Goal: Book appointment/travel/reservation

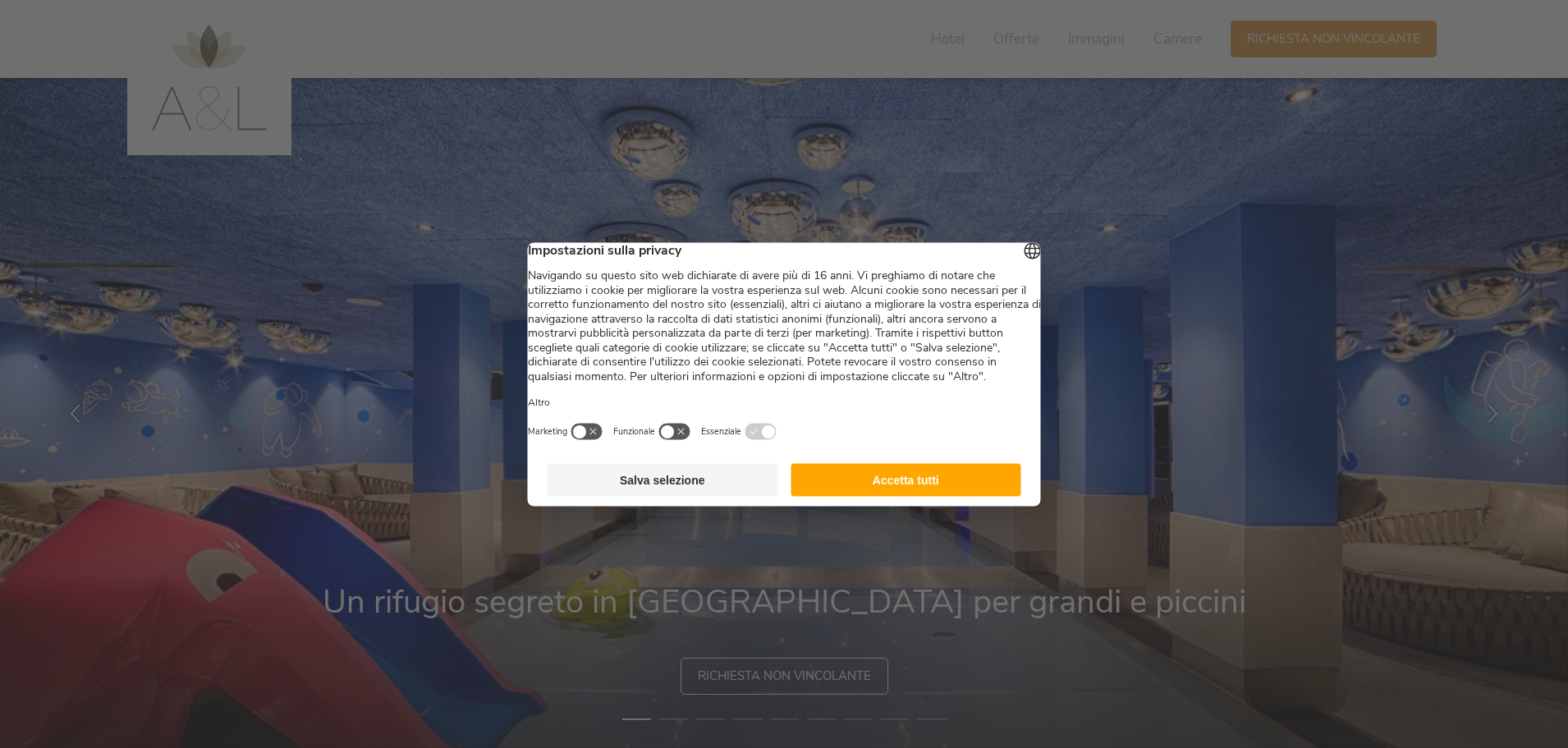
click at [673, 496] on button "Salva selezione" at bounding box center [663, 479] width 230 height 33
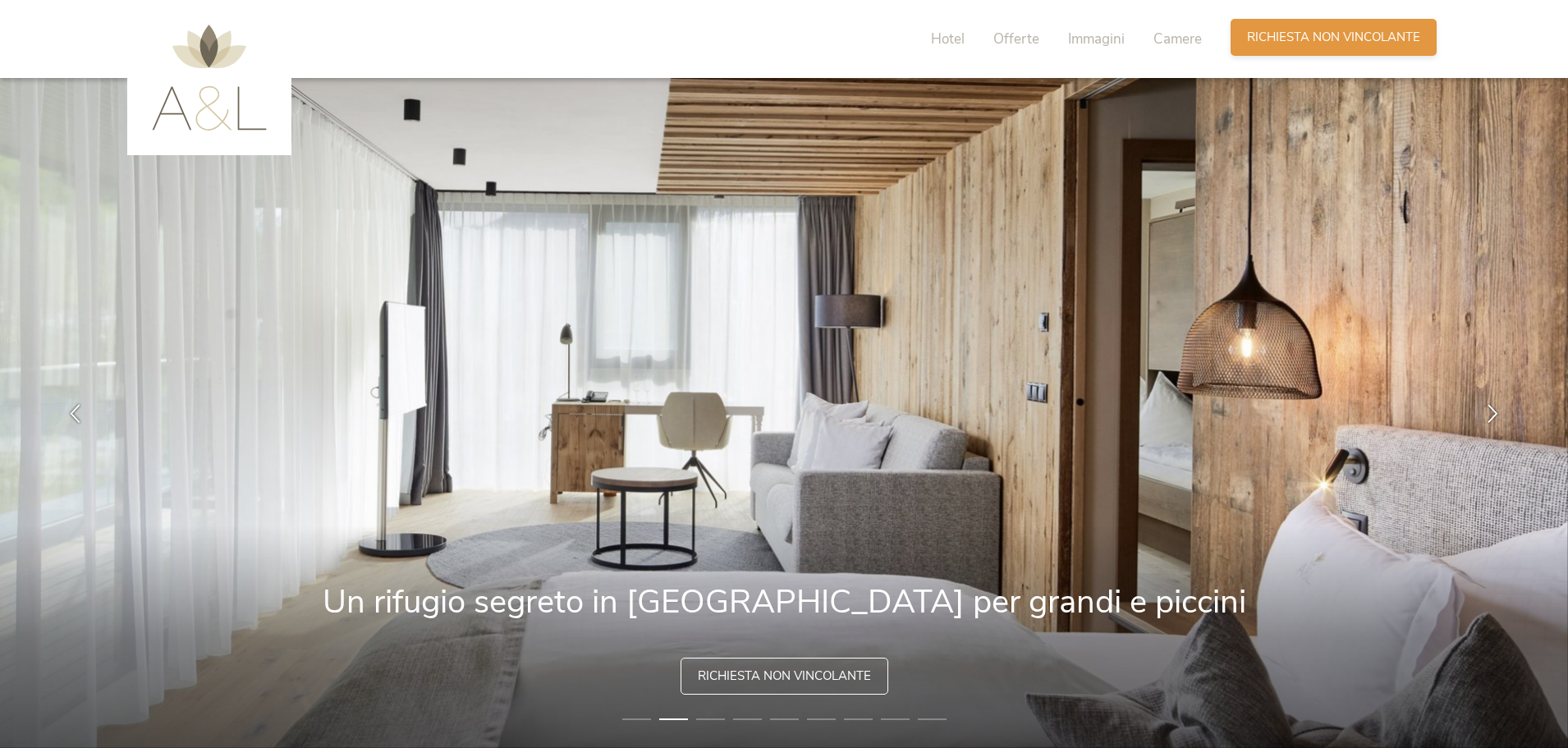
click at [1288, 35] on span "Richiesta non vincolante" at bounding box center [1333, 38] width 173 height 18
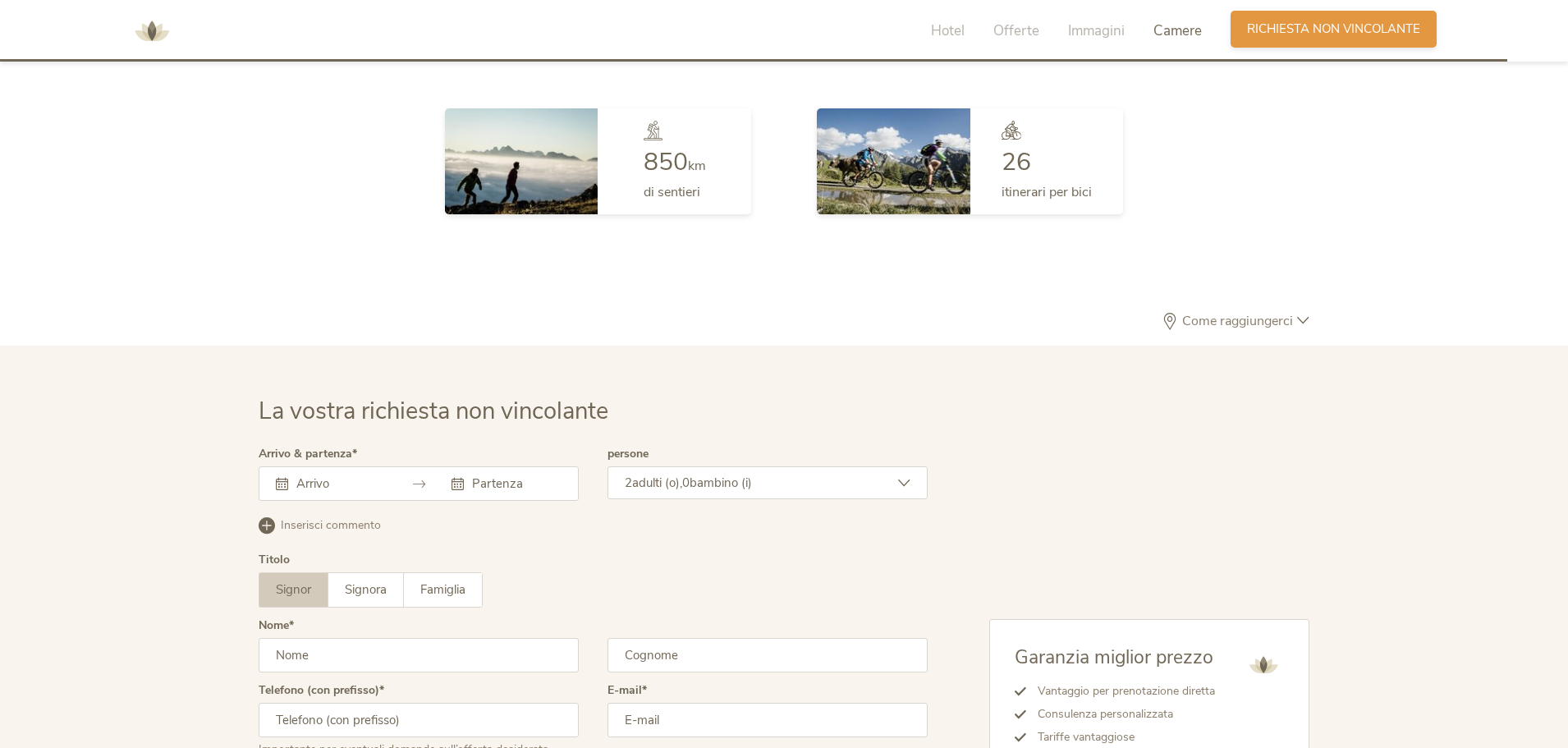
scroll to position [4808, 0]
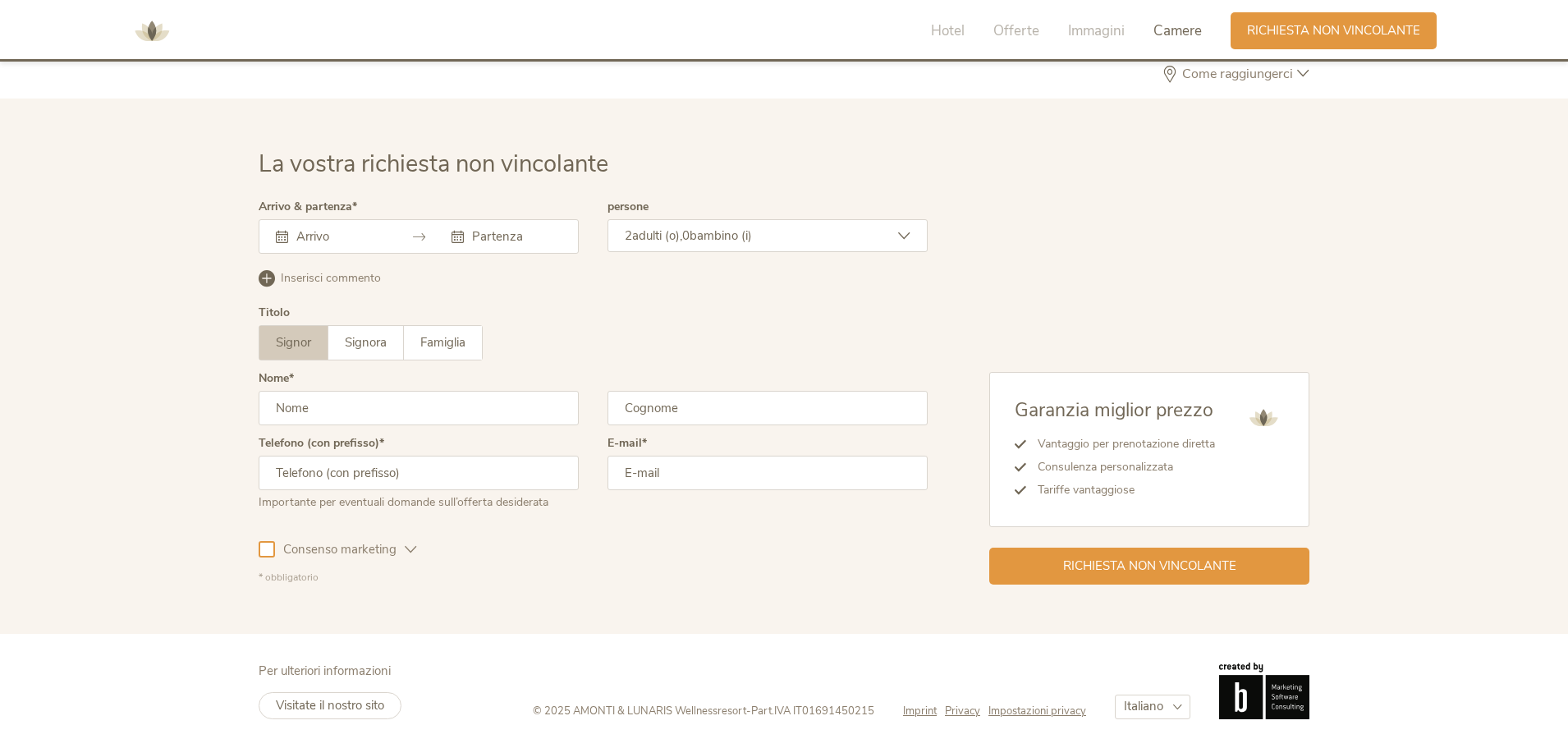
click at [283, 232] on icon at bounding box center [282, 236] width 12 height 12
click at [283, 242] on icon at bounding box center [282, 236] width 12 height 12
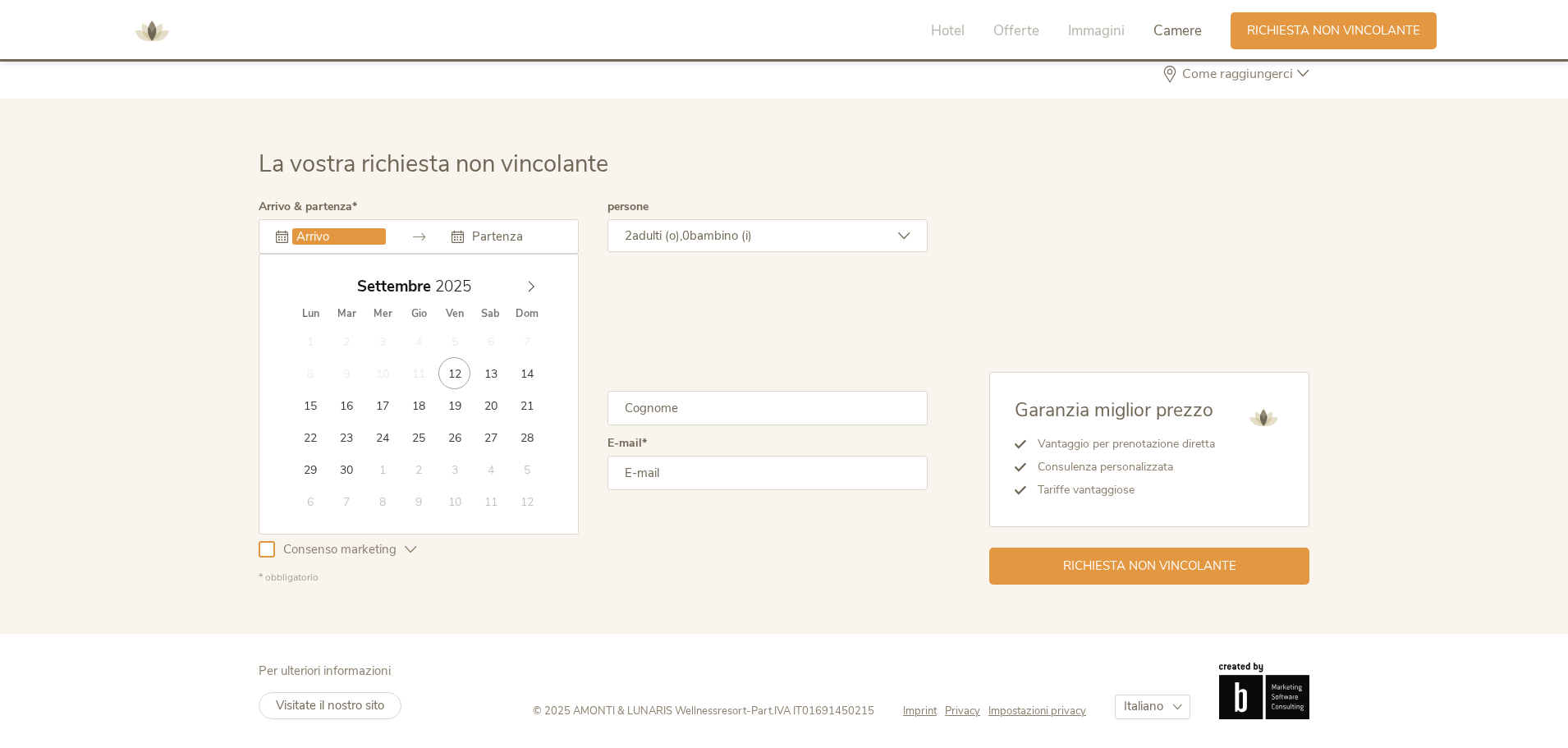
click at [312, 235] on input "text" at bounding box center [339, 236] width 93 height 17
click at [537, 287] on span at bounding box center [531, 282] width 28 height 23
type input "2026"
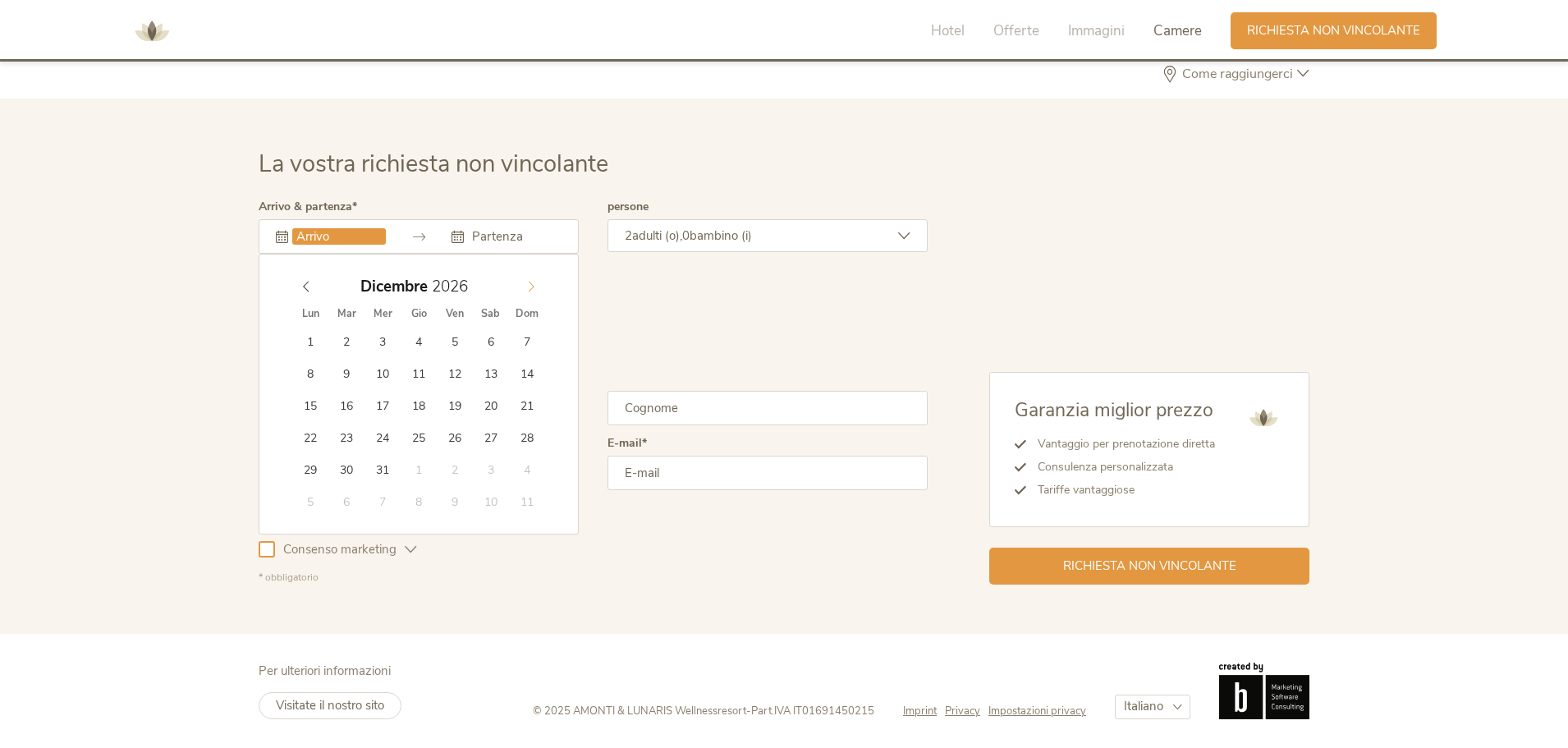
click at [537, 287] on span at bounding box center [531, 282] width 28 height 23
type input "03.04.2026"
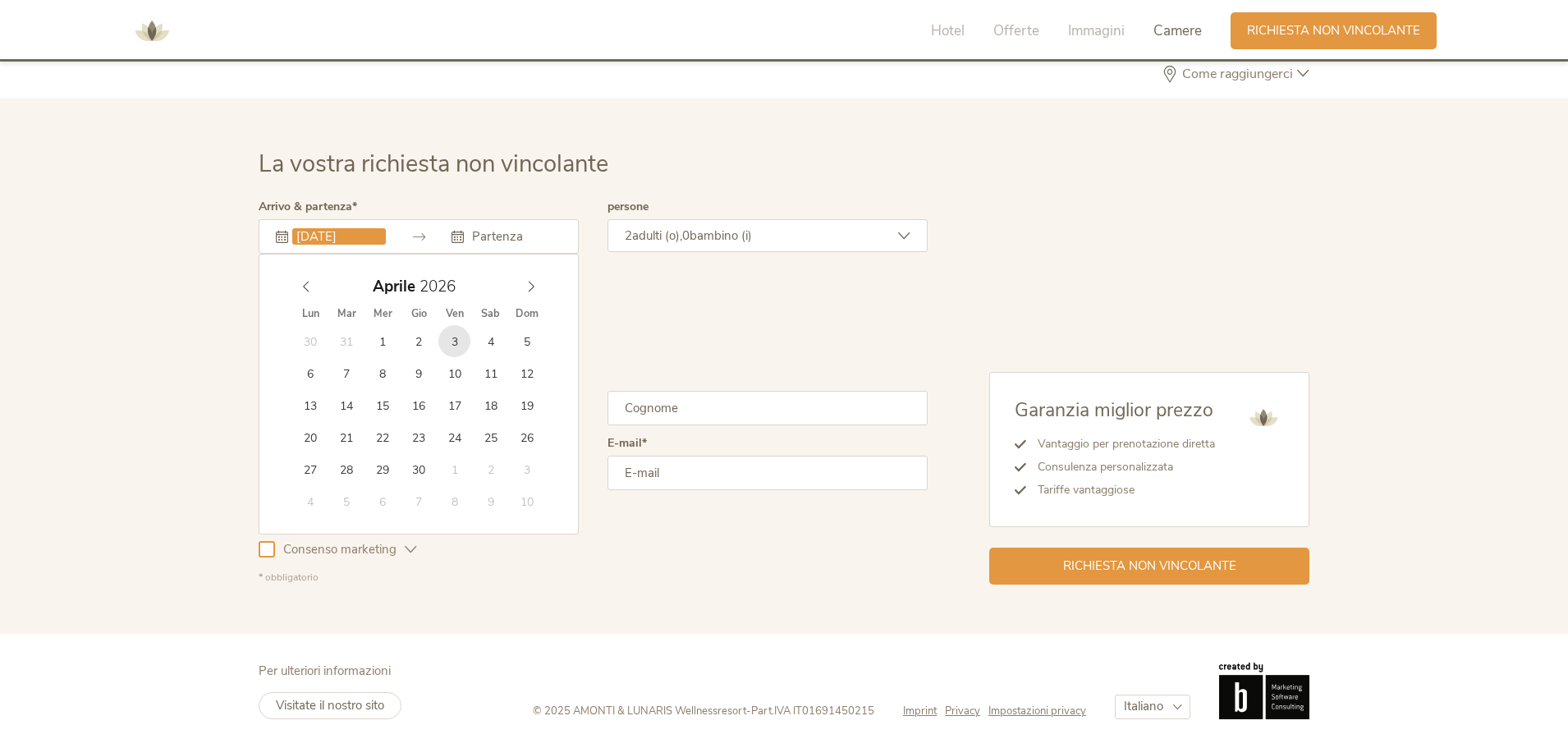
type input "2026"
type input "07.04.2026"
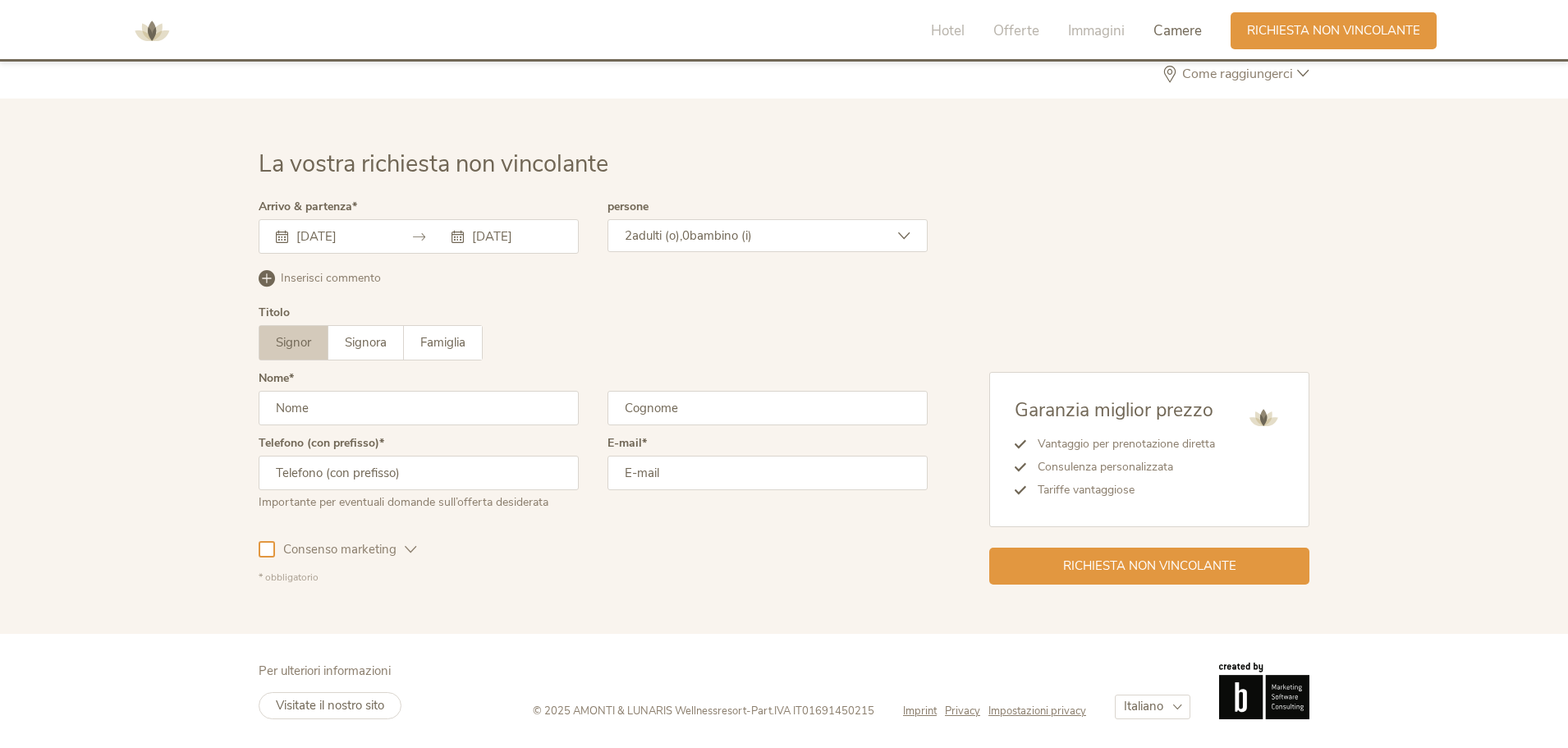
click at [671, 235] on span "adulti (o)," at bounding box center [657, 236] width 50 height 17
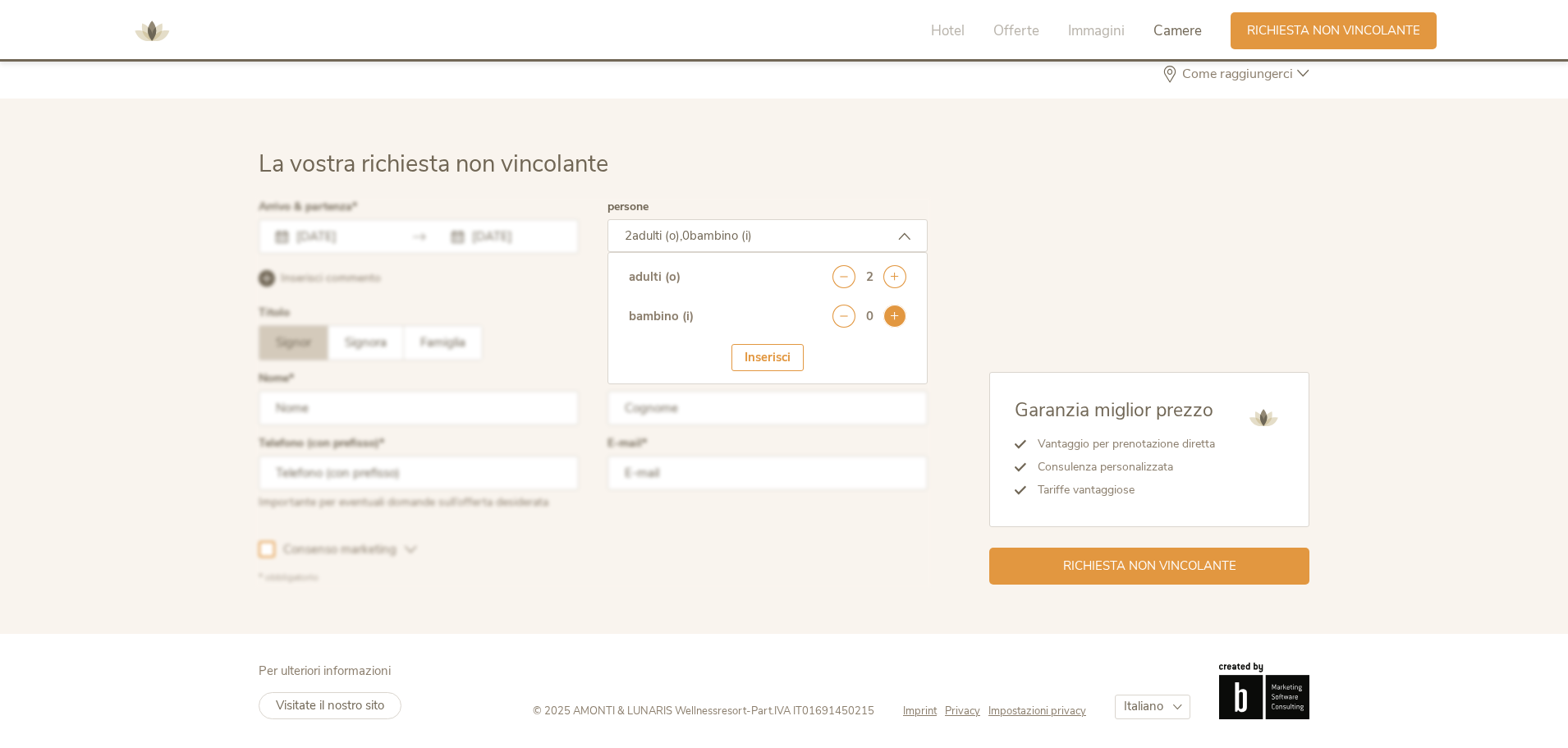
click at [894, 315] on icon at bounding box center [895, 316] width 23 height 23
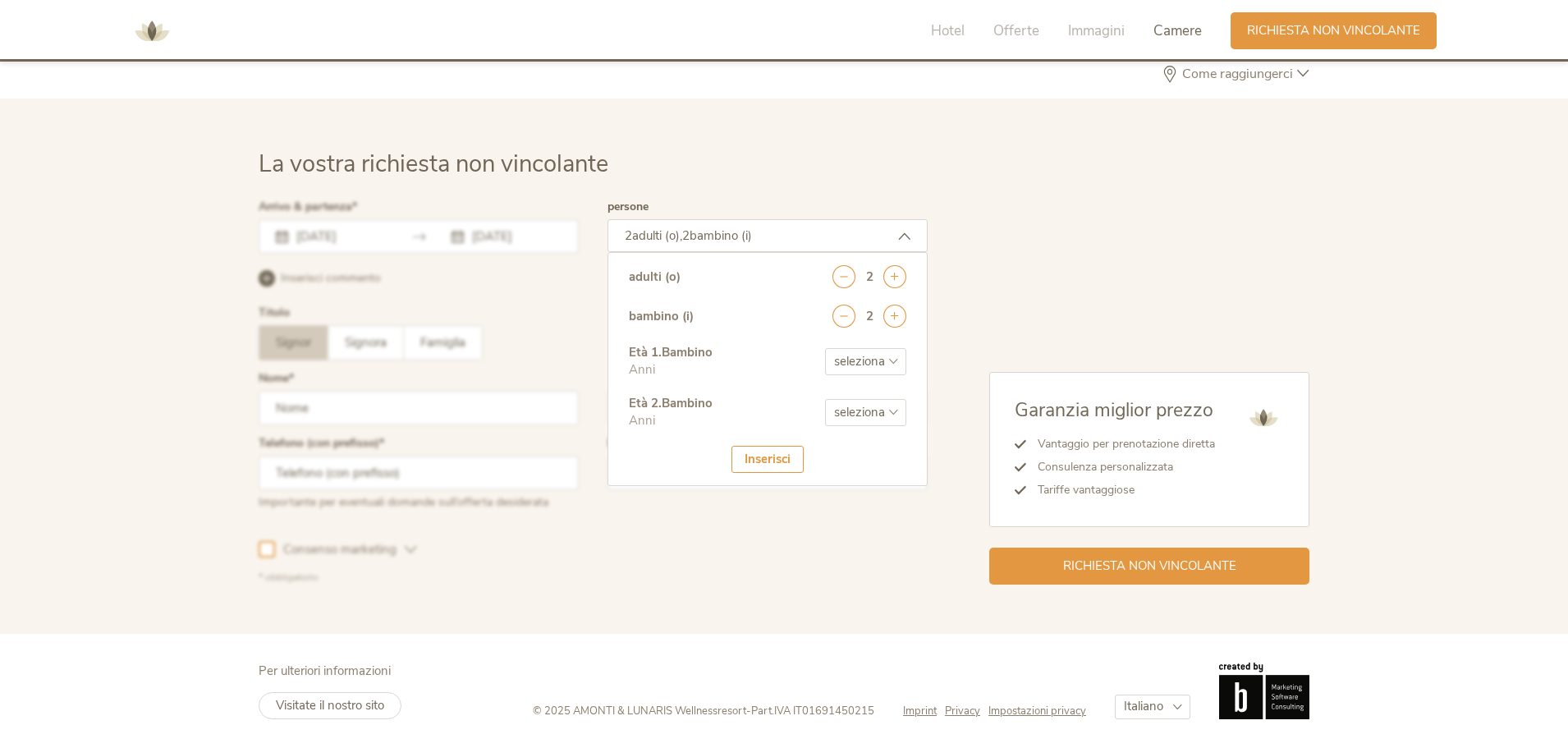
click at [865, 354] on select "seleziona 0 1 2 3 4 5 6 7 8 9 10 11 12 13 14 15 16 17" at bounding box center [866, 361] width 81 height 27
select select "8"
click at [825, 348] on select "seleziona 0 1 2 3 4 5 6 7 8 9 10 11 12 13 14 15 16 17" at bounding box center [866, 361] width 81 height 27
click at [862, 406] on select "seleziona 0 1 2 3 4 5 6 7 8 9 10 11 12 13 14 15 16 17" at bounding box center [866, 412] width 81 height 27
select select "5"
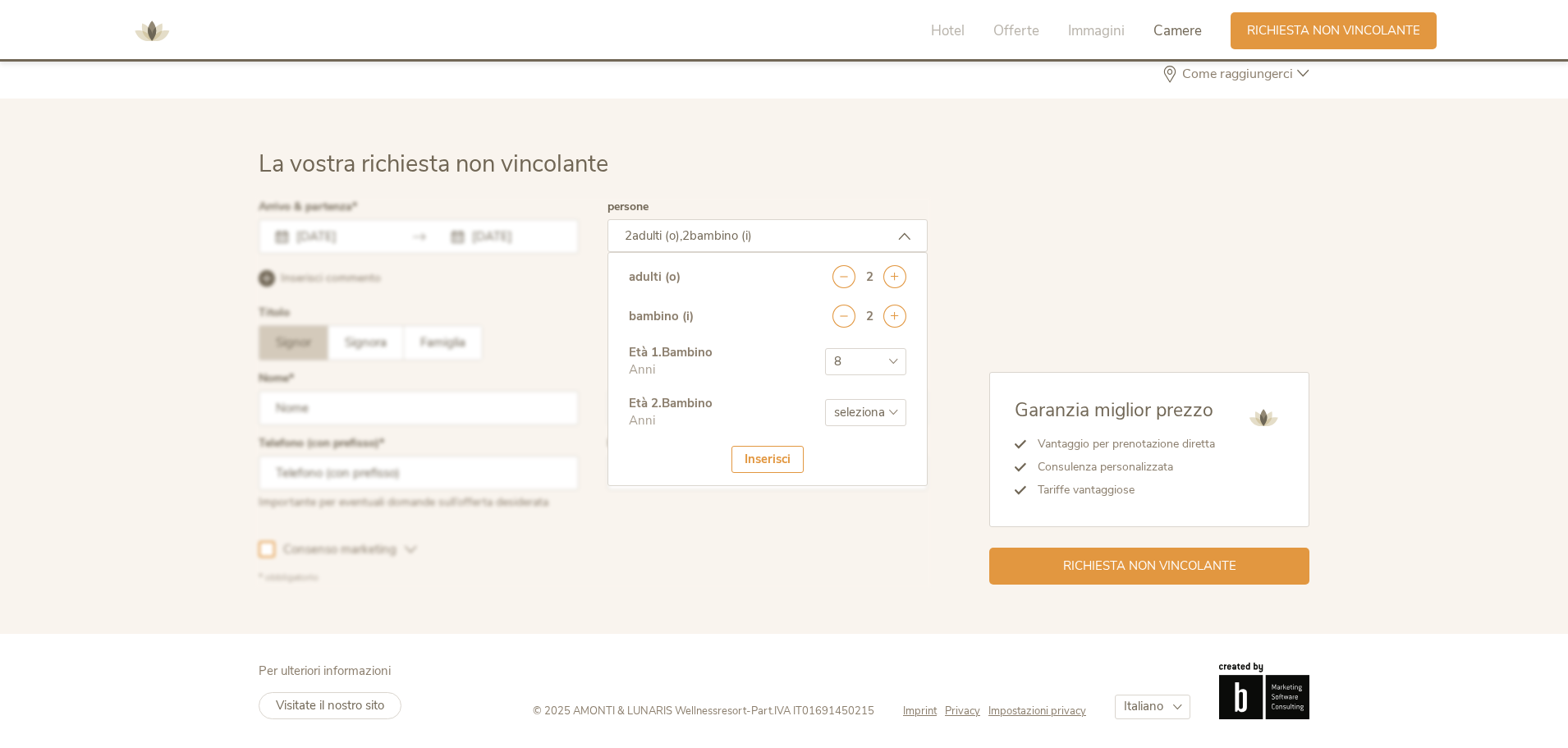
click at [825, 399] on select "seleziona 0 1 2 3 4 5 6 7 8 9 10 11 12 13 14 15 16 17" at bounding box center [866, 412] width 81 height 27
click at [777, 463] on div "Inserisci" at bounding box center [767, 459] width 72 height 27
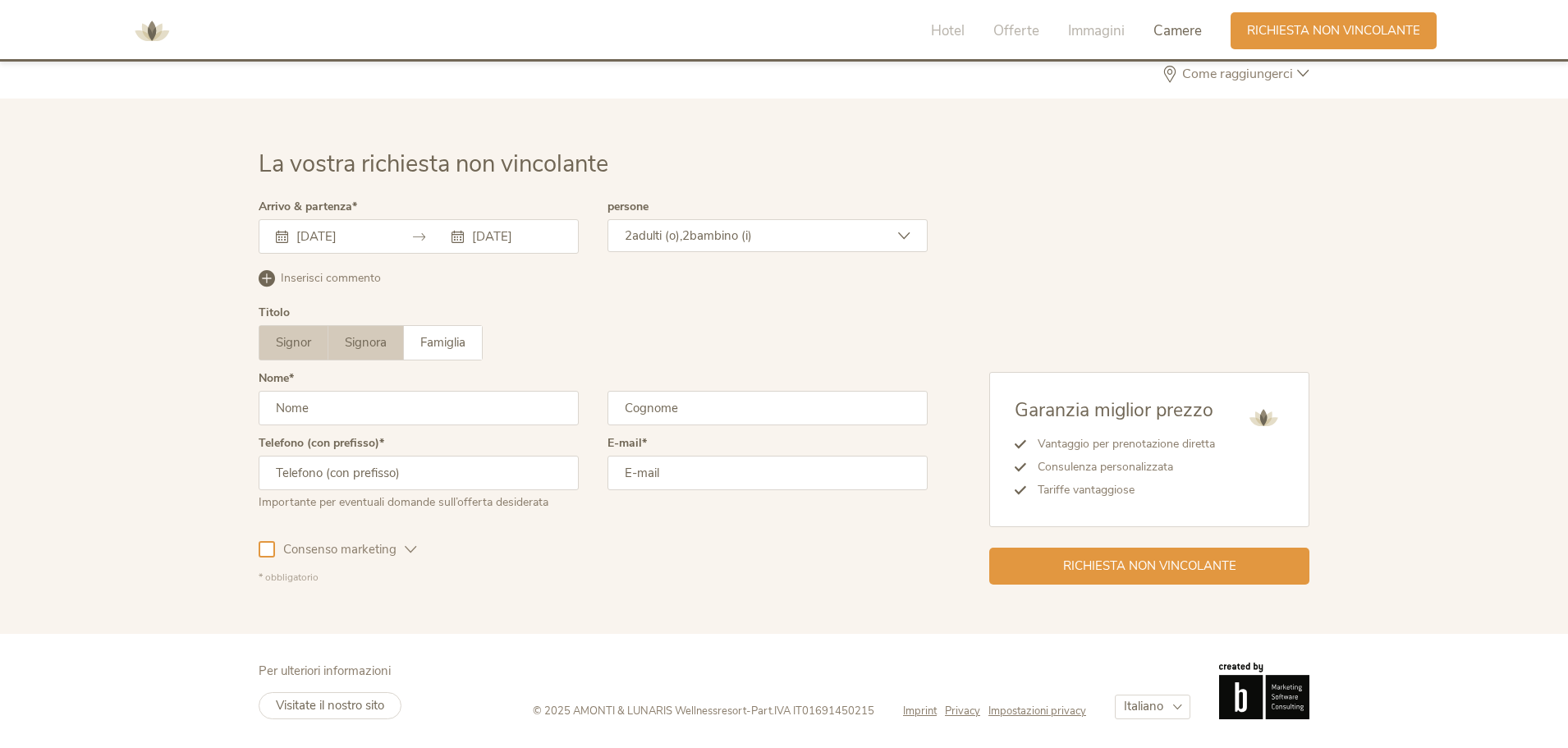
click at [388, 330] on label "Signora" at bounding box center [367, 343] width 76 height 33
click at [382, 409] on input "text" at bounding box center [418, 408] width 320 height 34
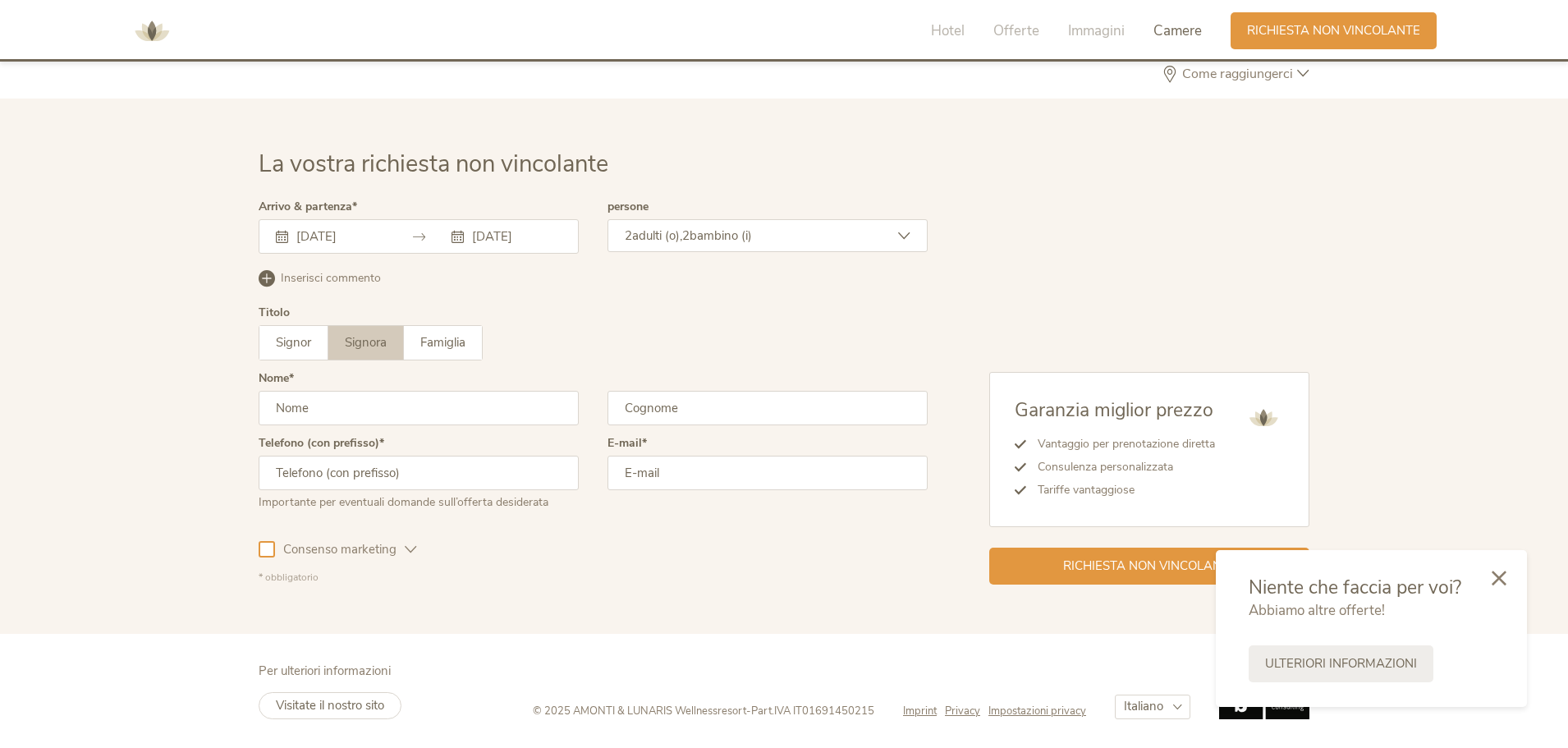
type input "Valentina"
type input "Pieraccioni"
type input "3287325680"
click at [644, 479] on input "email" at bounding box center [767, 472] width 320 height 34
type input "v.pieraccioni@gmail.com"
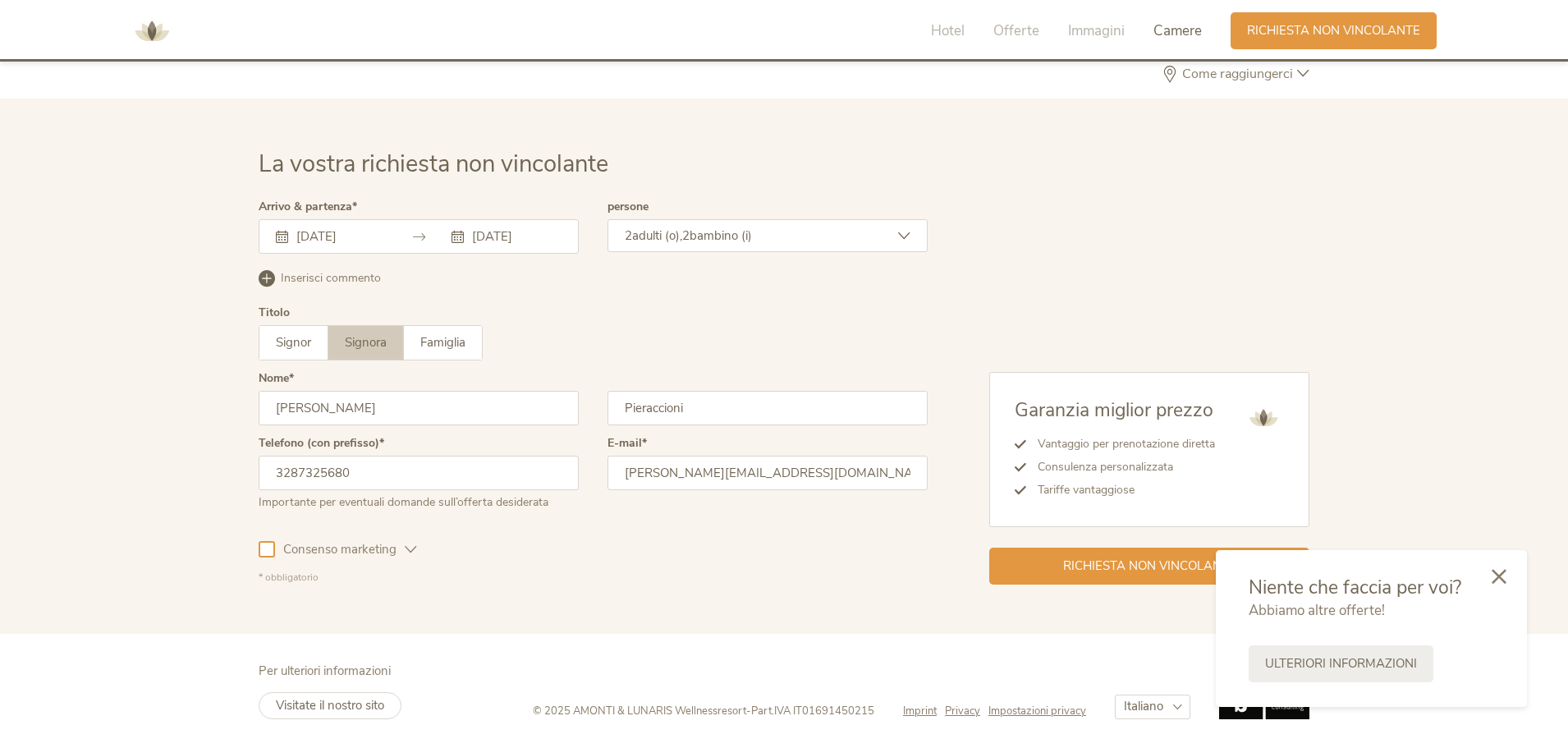
click at [1490, 577] on div at bounding box center [1499, 577] width 56 height 58
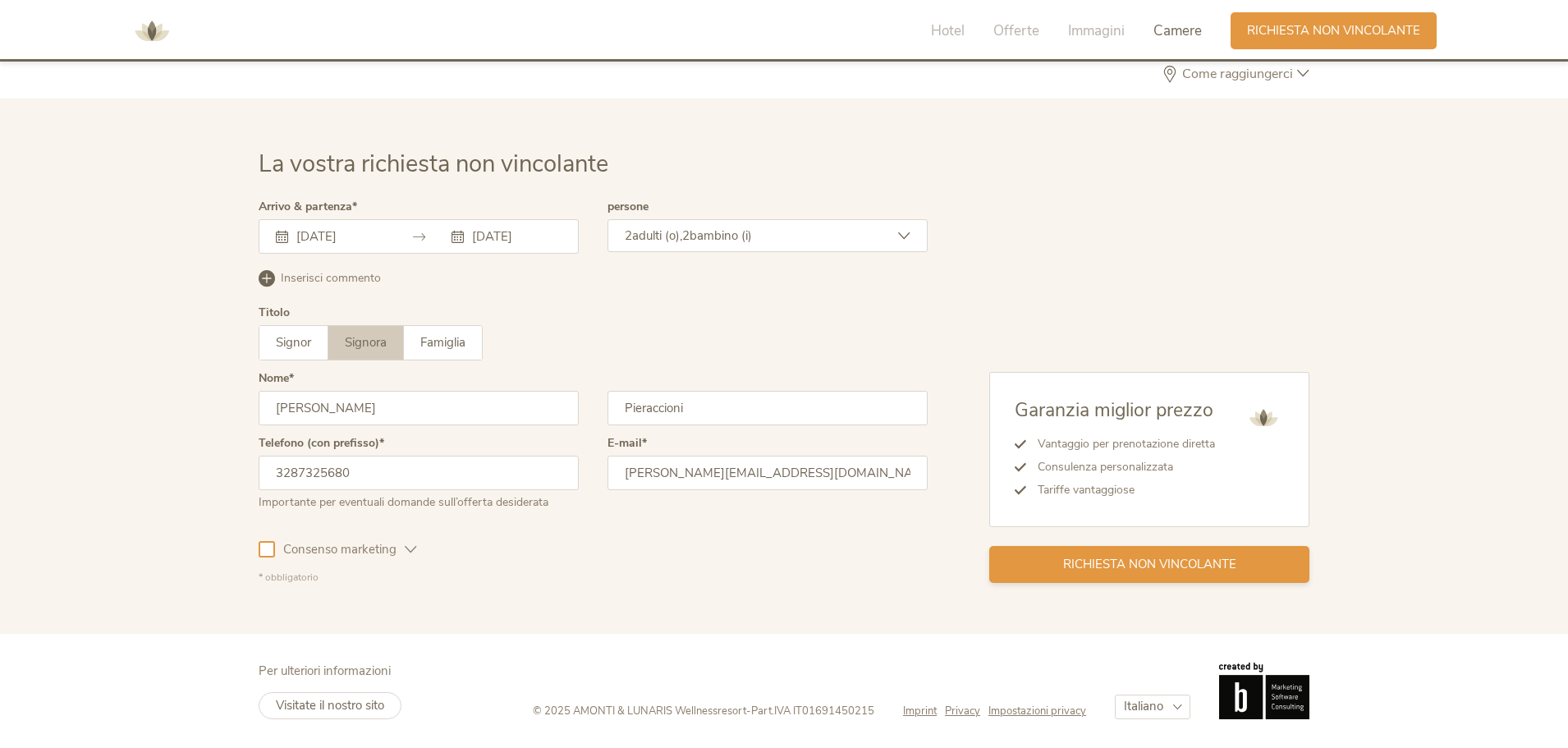
click at [1167, 573] on div "Richiesta non vincolante" at bounding box center [1149, 564] width 320 height 37
